Goal: Information Seeking & Learning: Learn about a topic

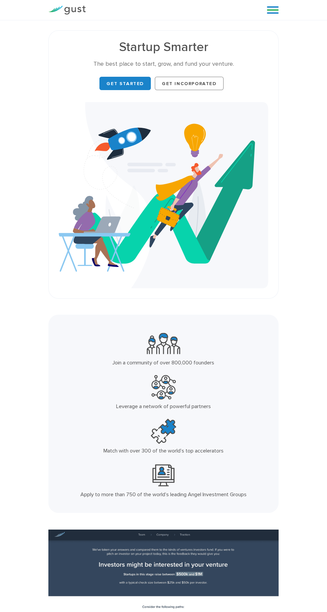
click at [269, 11] on link at bounding box center [273, 10] width 12 height 10
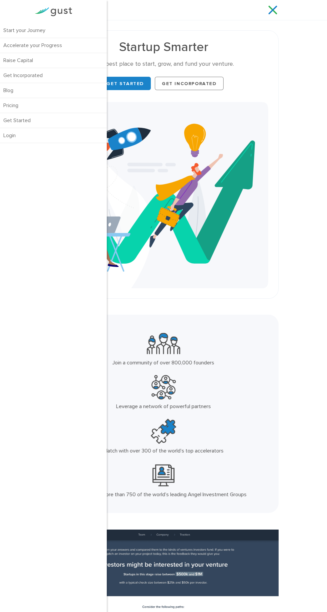
click at [87, 29] on link "Start your Journey" at bounding box center [53, 30] width 107 height 15
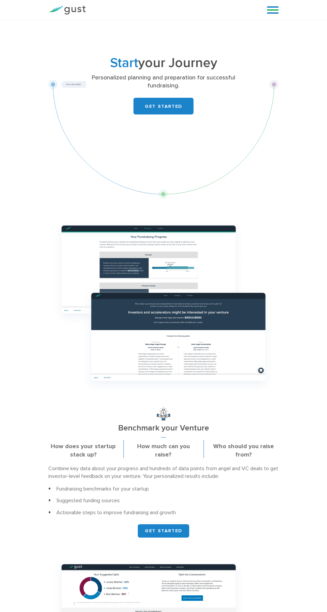
click at [273, 12] on link at bounding box center [273, 10] width 12 height 10
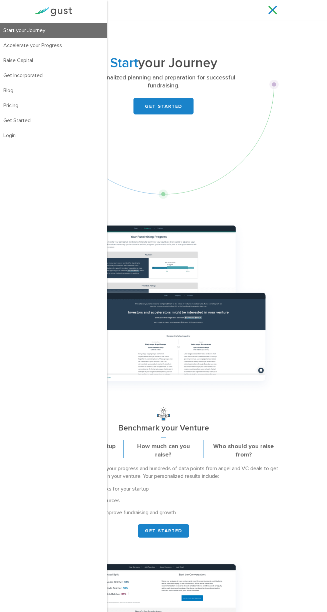
click at [13, 47] on link "Accelerate your Progress" at bounding box center [53, 45] width 107 height 15
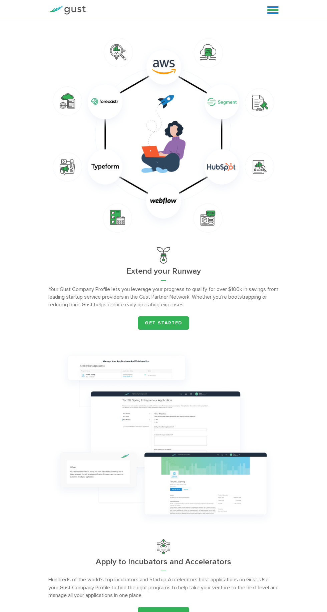
scroll to position [471, 0]
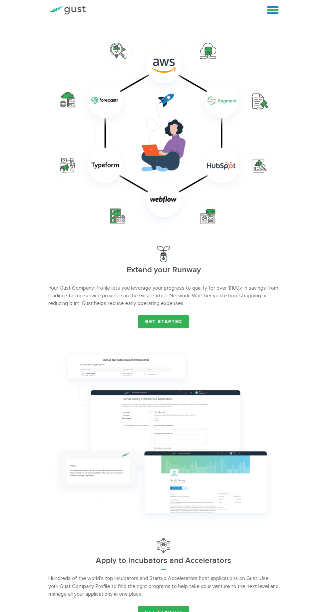
click at [179, 316] on link "Get started" at bounding box center [163, 321] width 51 height 13
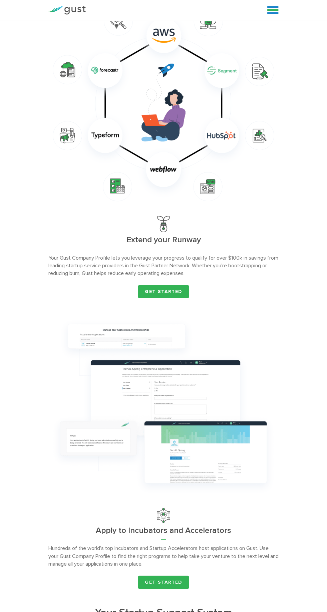
scroll to position [519, 0]
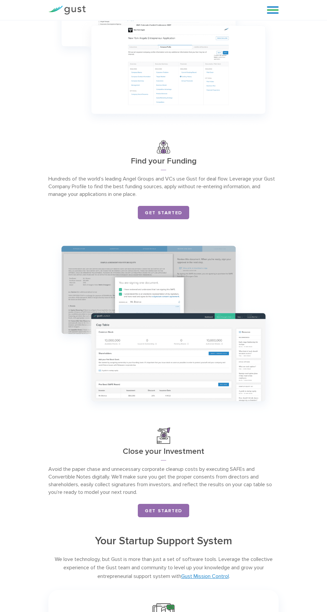
scroll to position [479, 0]
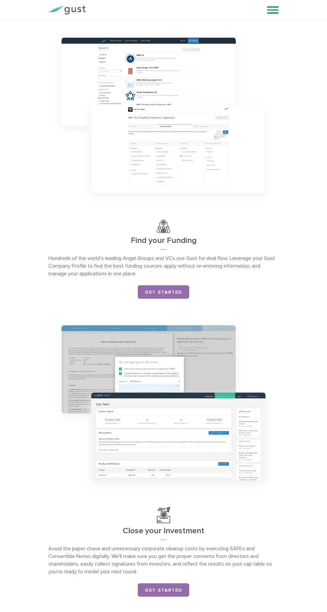
click at [180, 289] on link "Get Started" at bounding box center [163, 291] width 51 height 13
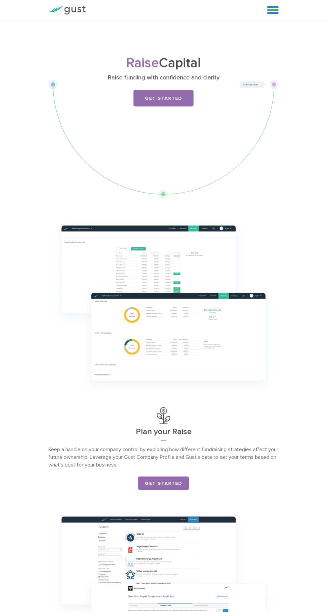
scroll to position [0, 0]
click at [181, 89] on link "Get Started" at bounding box center [164, 97] width 60 height 17
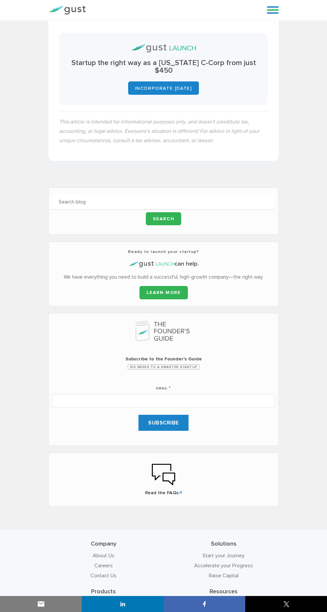
scroll to position [1287, 0]
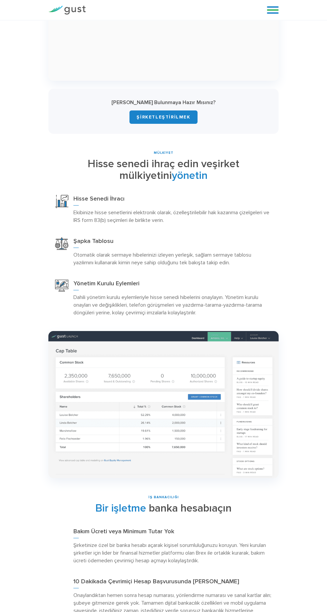
scroll to position [541, 0]
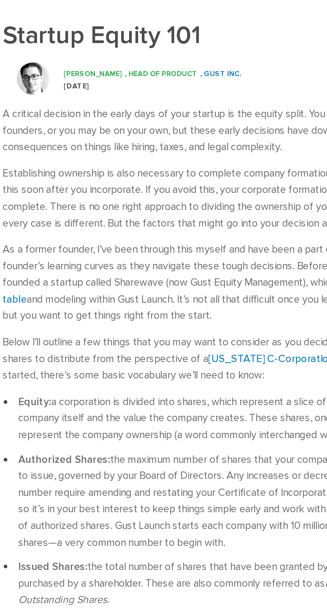
click at [221, 300] on link "[US_STATE] C-Corporation" at bounding box center [197, 299] width 65 height 6
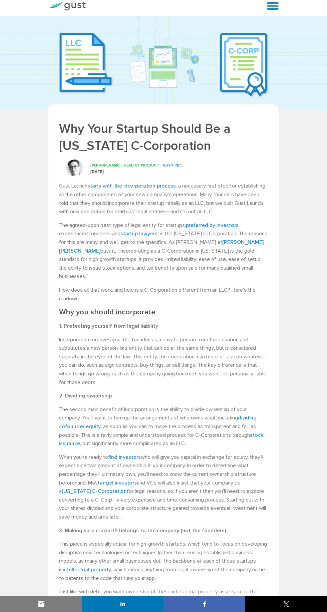
scroll to position [6, 0]
